Goal: Task Accomplishment & Management: Complete application form

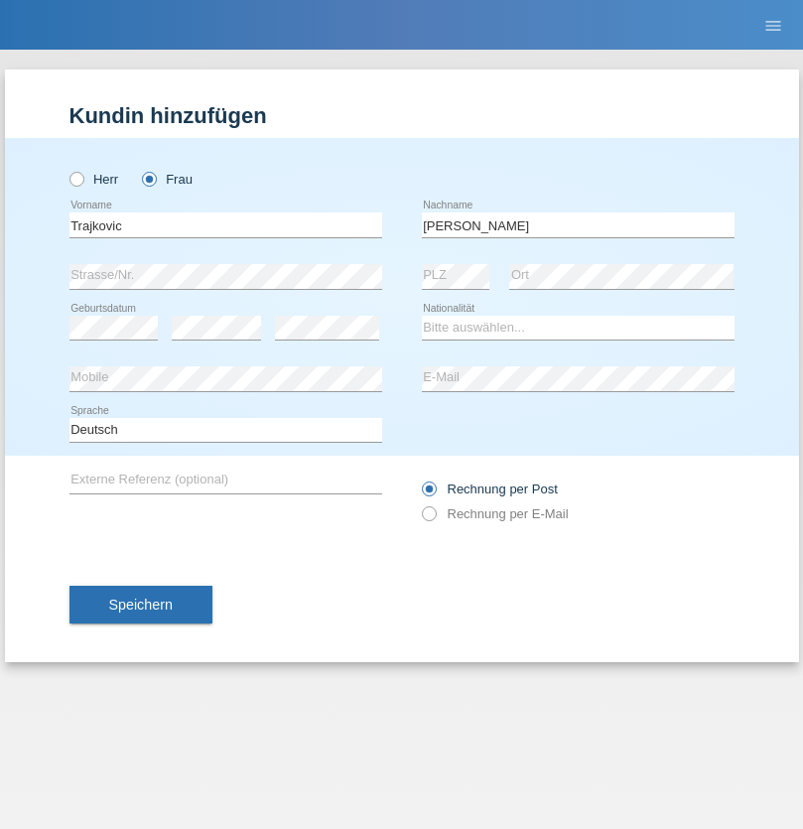
type input "[PERSON_NAME]"
select select "RS"
select select "C"
select select "02"
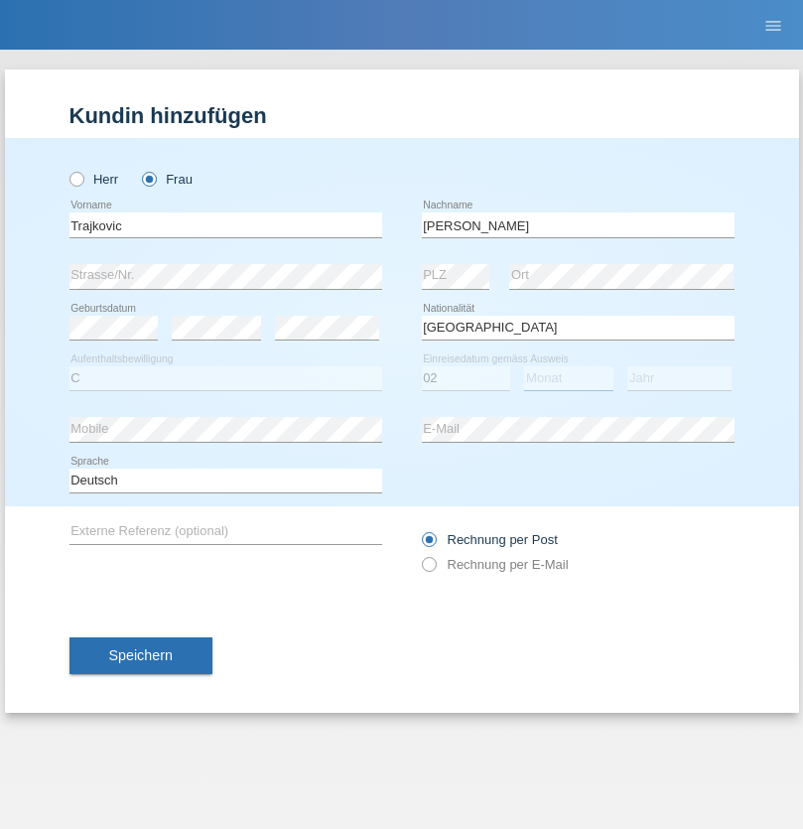
select select "07"
select select "1986"
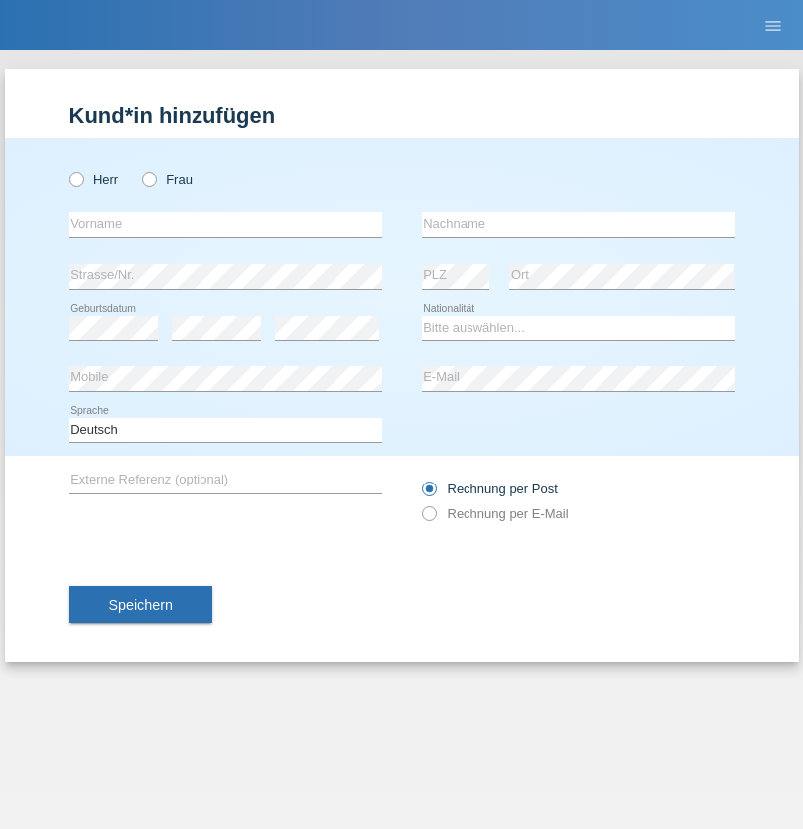
radio input "true"
click at [225, 224] on input "text" at bounding box center [225, 224] width 313 height 25
type input "Hatip"
click at [578, 224] on input "text" at bounding box center [578, 224] width 313 height 25
type input "Zenuni"
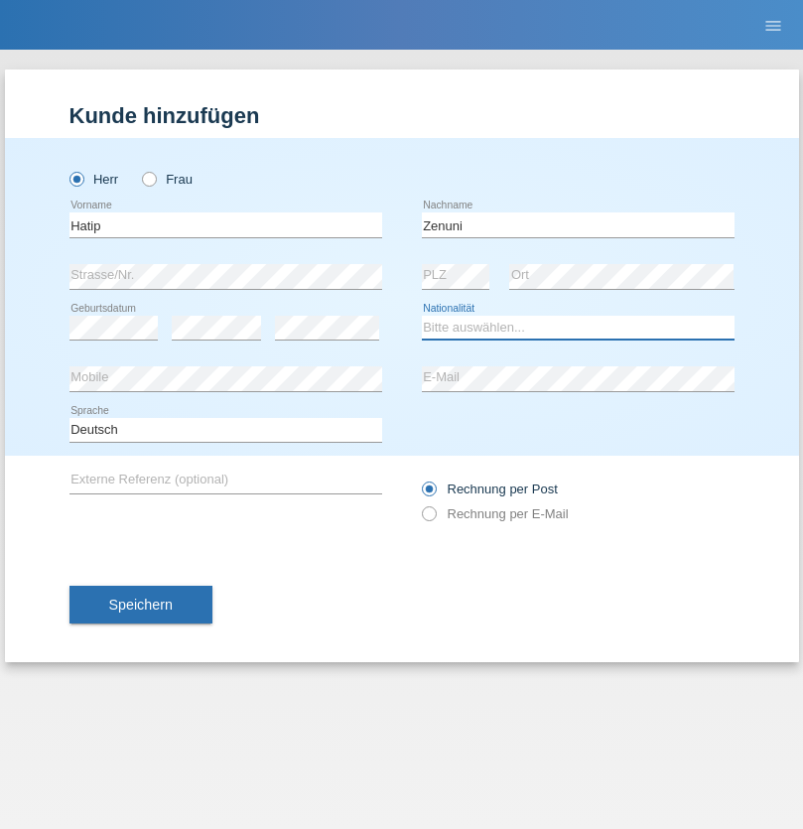
select select "MK"
select select "C"
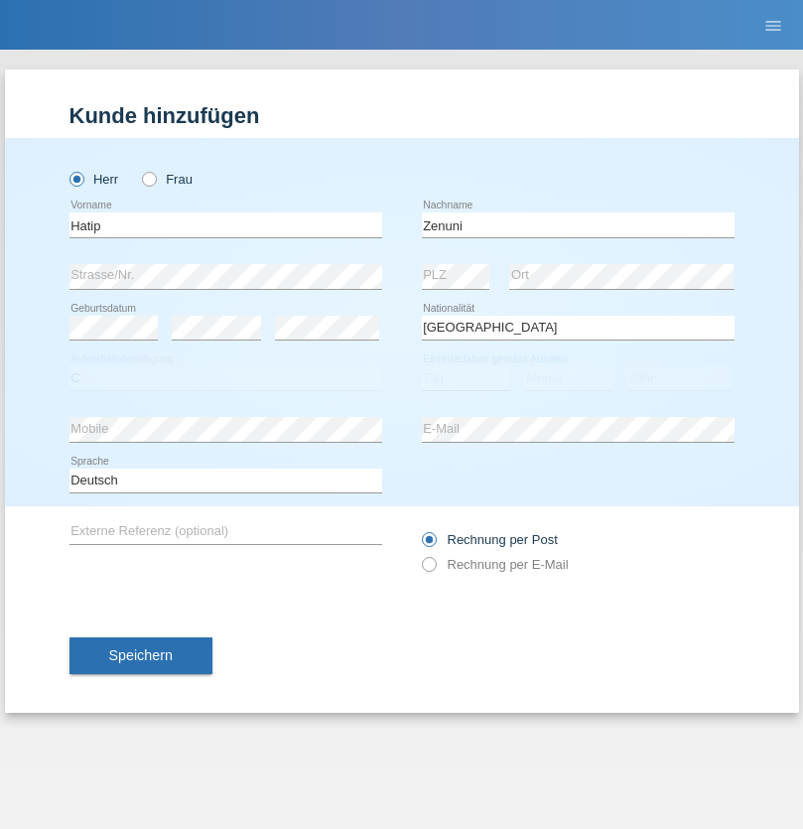
select select "23"
select select "09"
select select "1989"
